Goal: Information Seeking & Learning: Learn about a topic

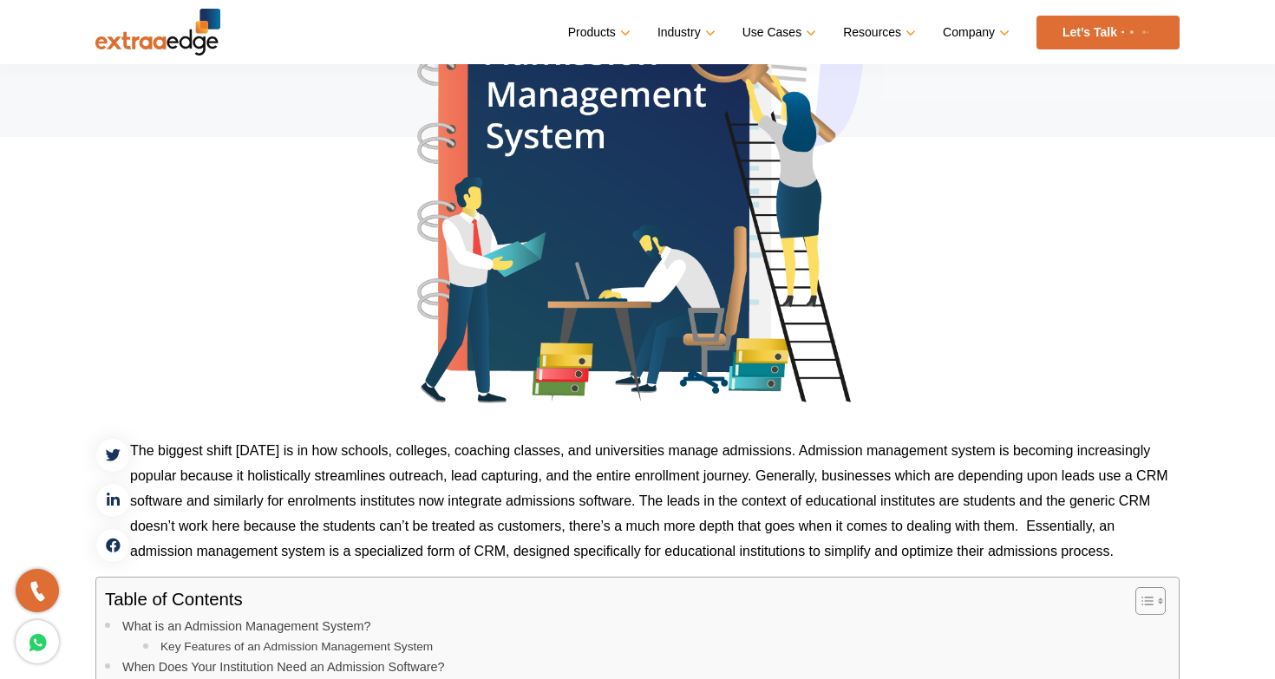
scroll to position [292, 0]
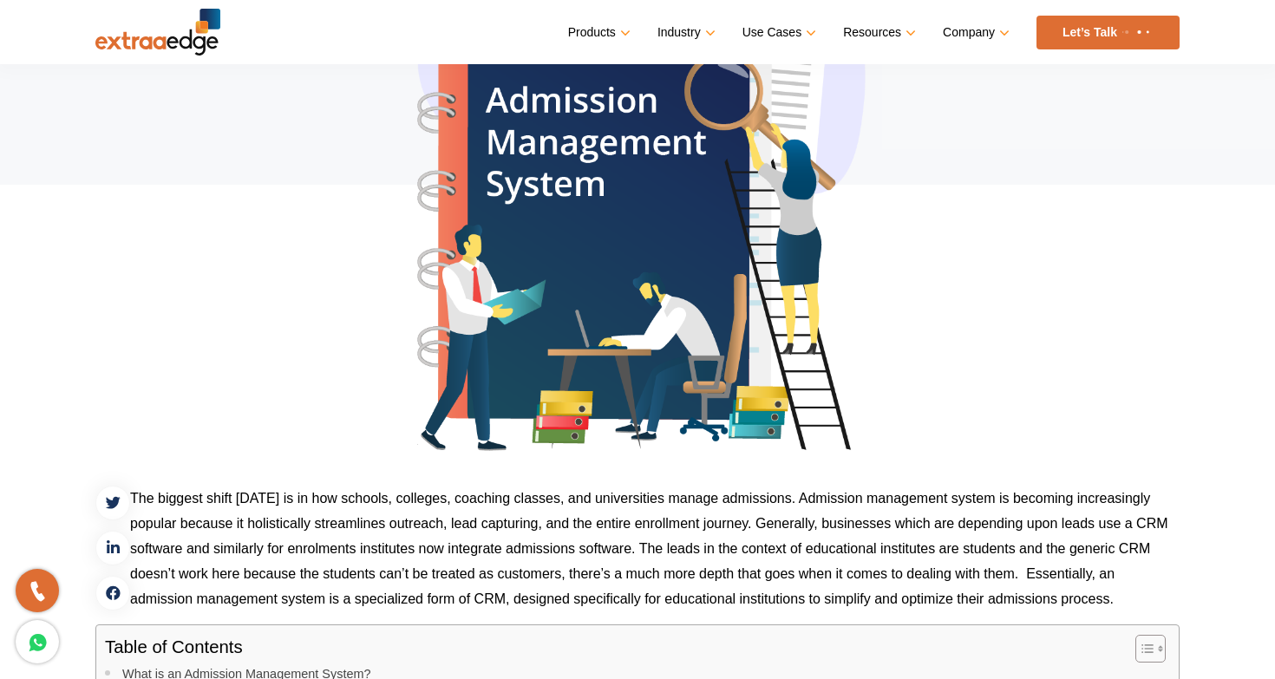
click at [157, 32] on img at bounding box center [157, 32] width 125 height 47
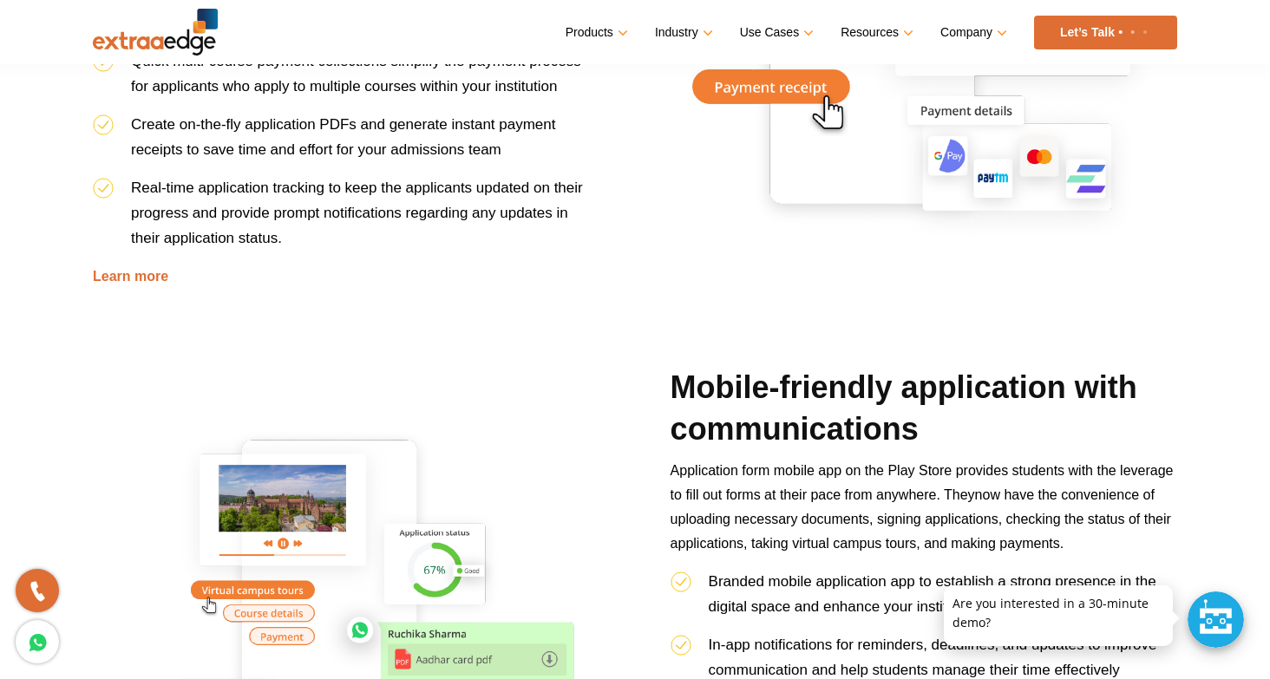
scroll to position [1660, 0]
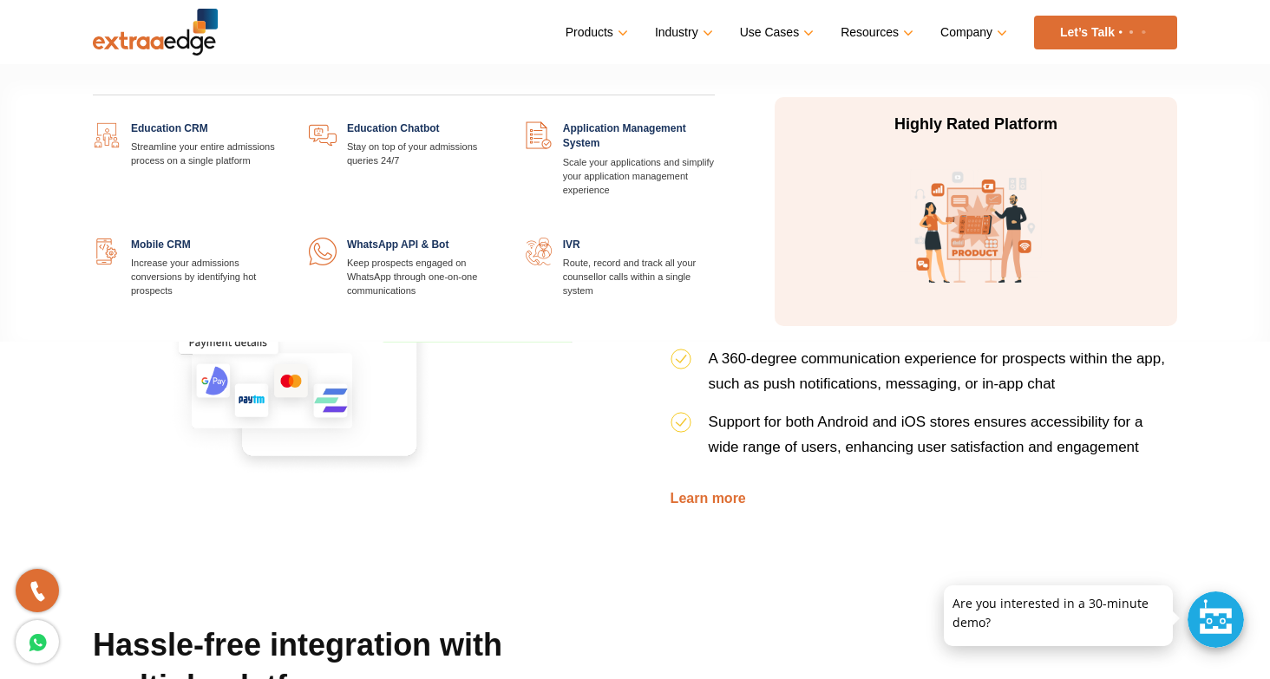
click at [593, 32] on link "Products" at bounding box center [595, 32] width 59 height 25
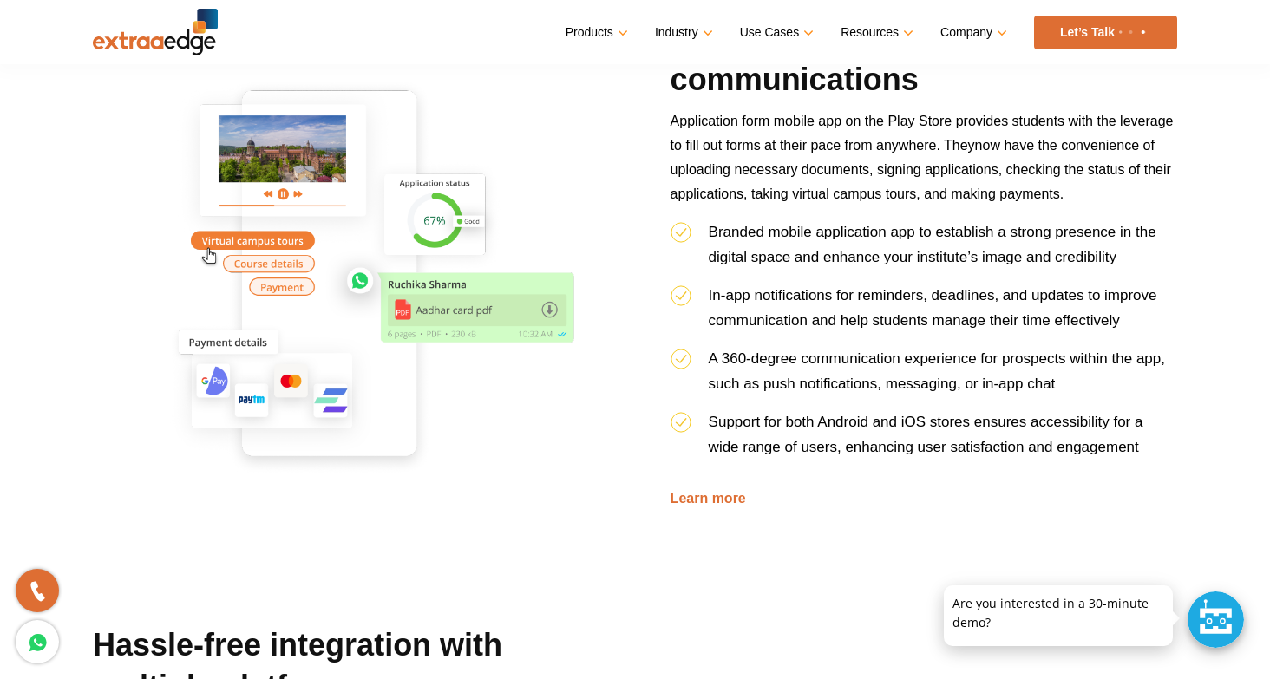
click at [185, 51] on img at bounding box center [155, 32] width 125 height 47
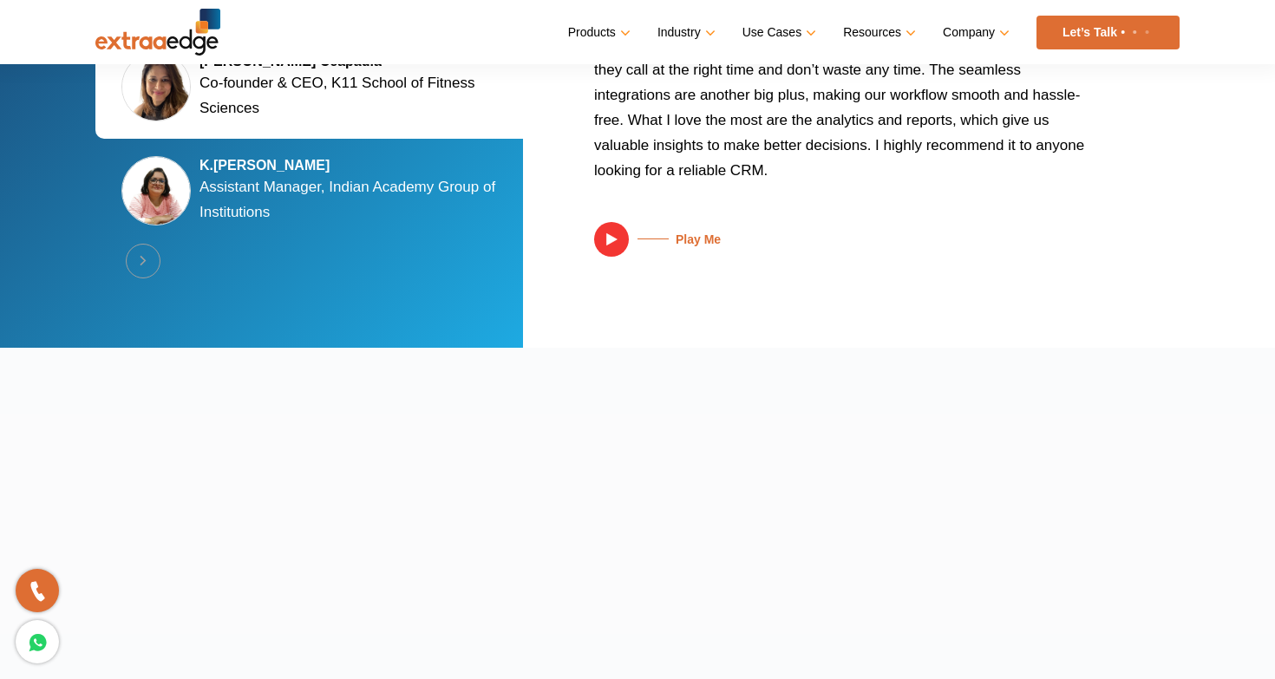
scroll to position [4223, 0]
